Goal: Transaction & Acquisition: Book appointment/travel/reservation

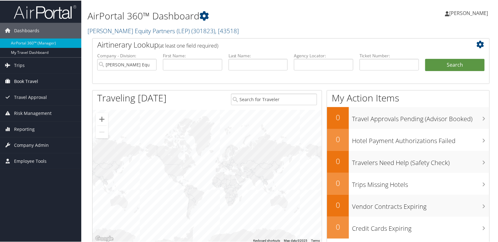
click at [28, 80] on span "Book Travel" at bounding box center [26, 81] width 24 height 16
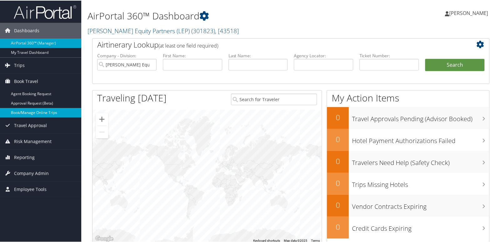
click at [33, 112] on link "Book/Manage Online Trips" at bounding box center [40, 111] width 81 height 9
